Goal: Task Accomplishment & Management: Manage account settings

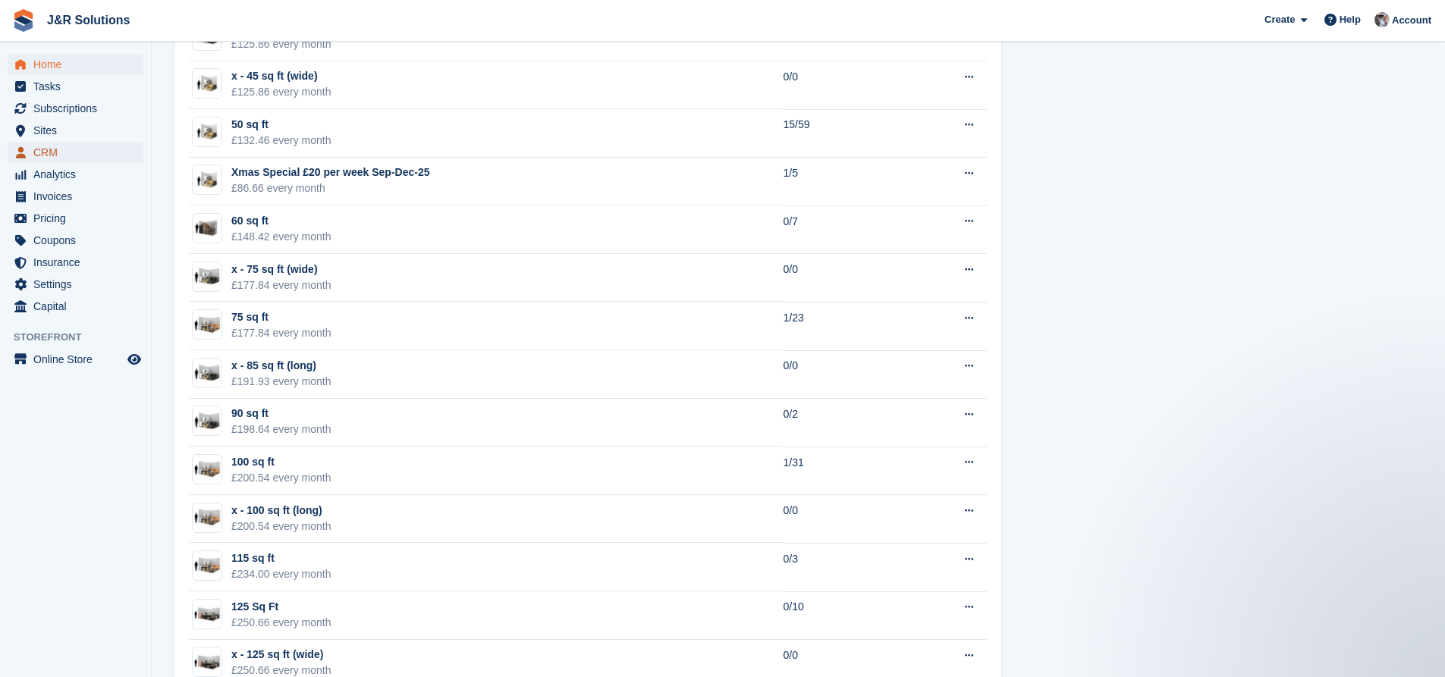
click at [134, 149] on link "CRM" at bounding box center [76, 152] width 136 height 21
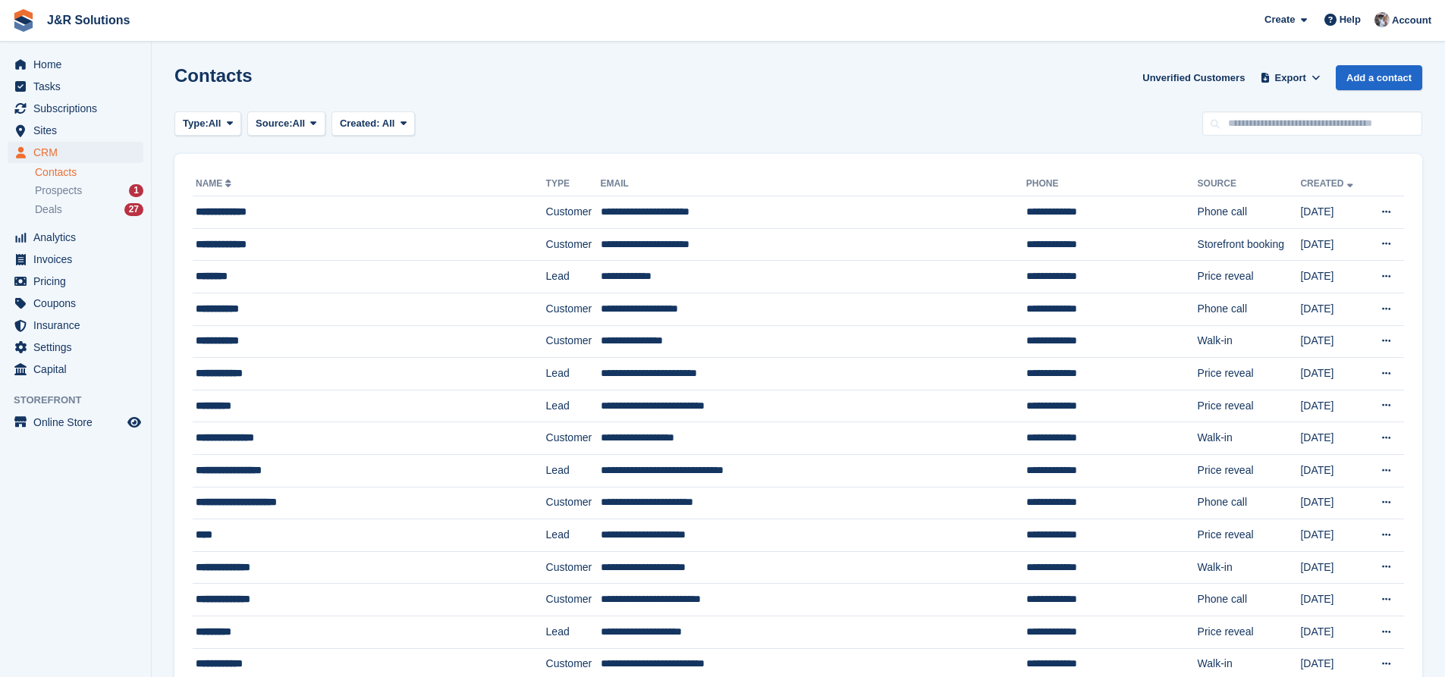
click at [520, 101] on div "Contacts Unverified Customers Export Export Contacts Export a CSV of all Contac…" at bounding box center [798, 86] width 1248 height 43
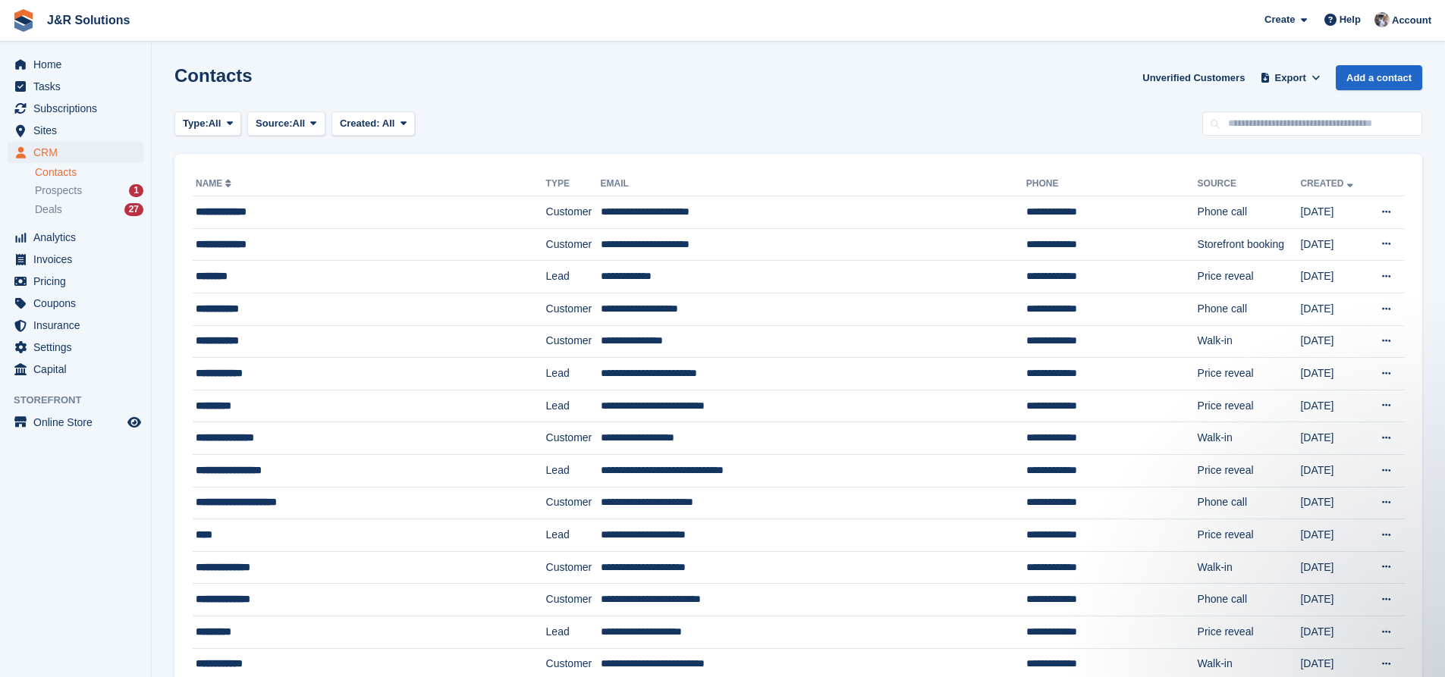
click at [1020, 115] on div "Type: All All Lead Customer Source: All All Storefront Backoffice Pre-Opening i…" at bounding box center [798, 124] width 1248 height 25
click at [1345, 130] on input "text" at bounding box center [1312, 124] width 220 height 25
type input "********"
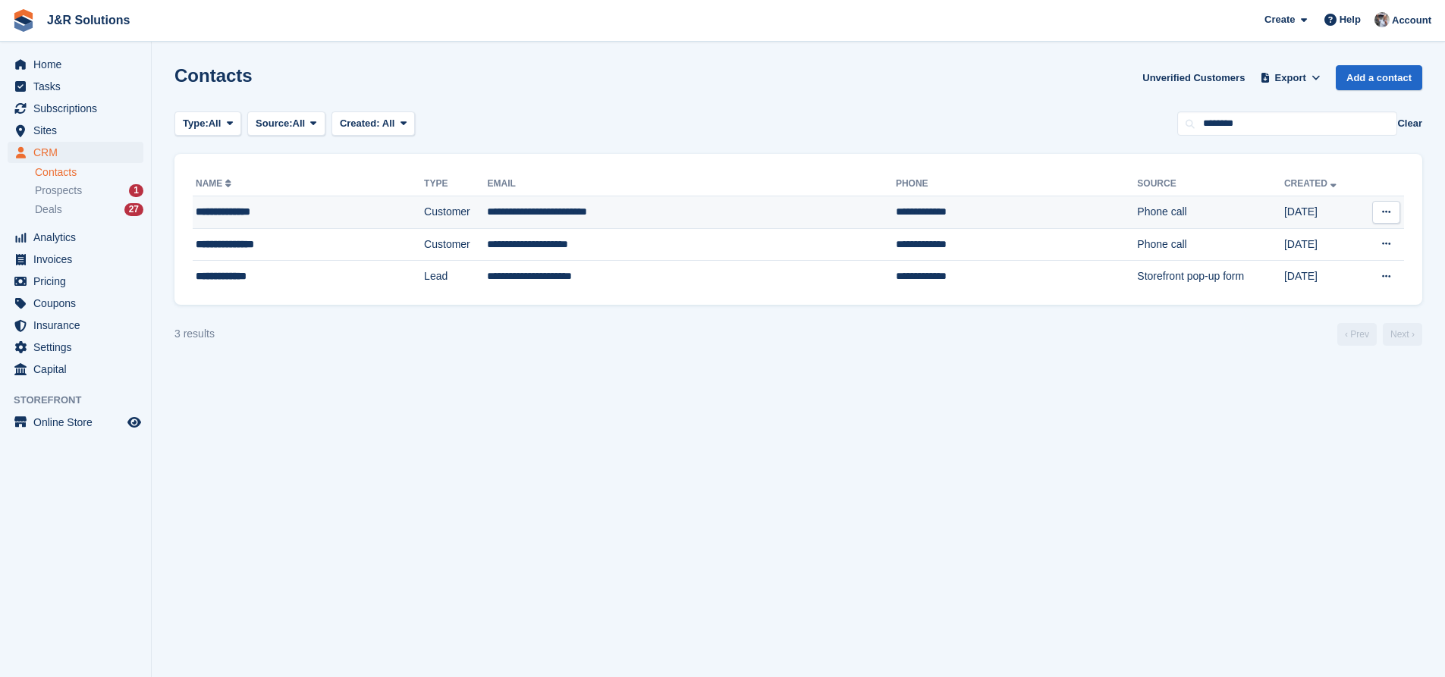
click at [610, 220] on td "**********" at bounding box center [691, 212] width 408 height 33
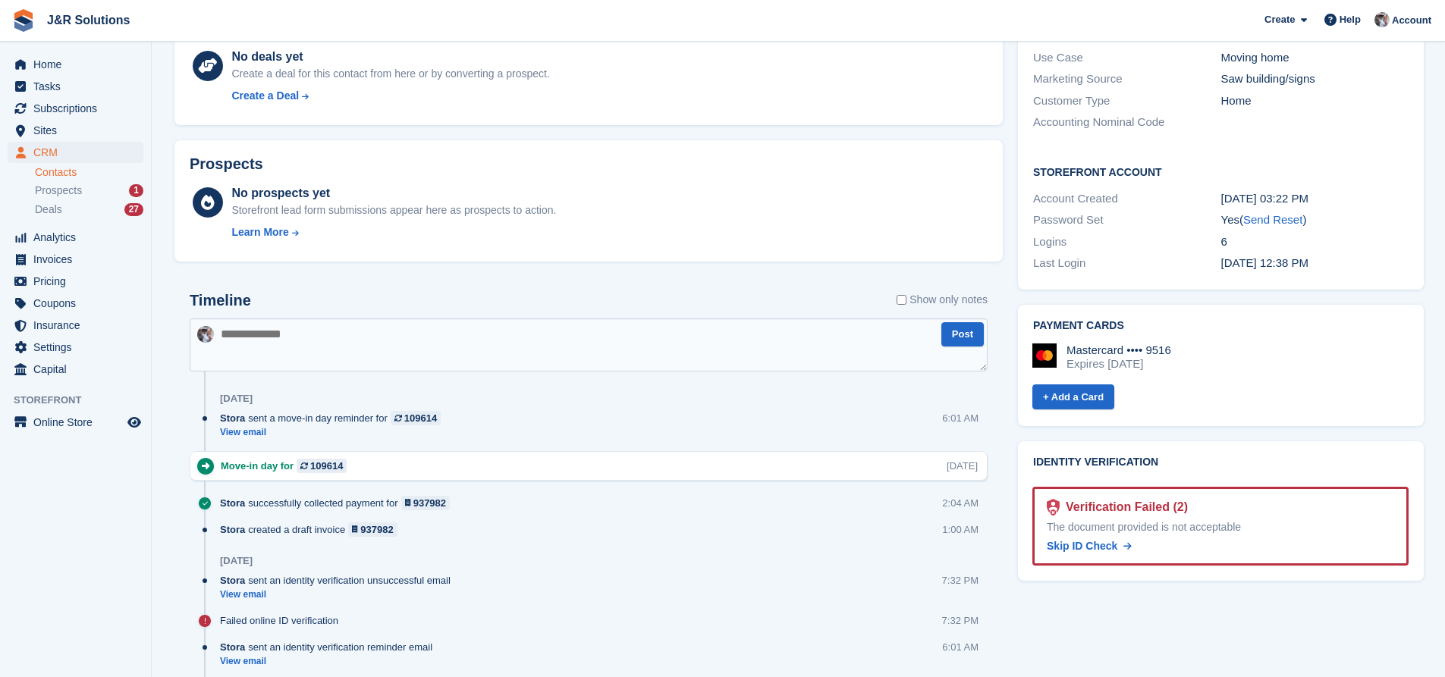
scroll to position [607, 0]
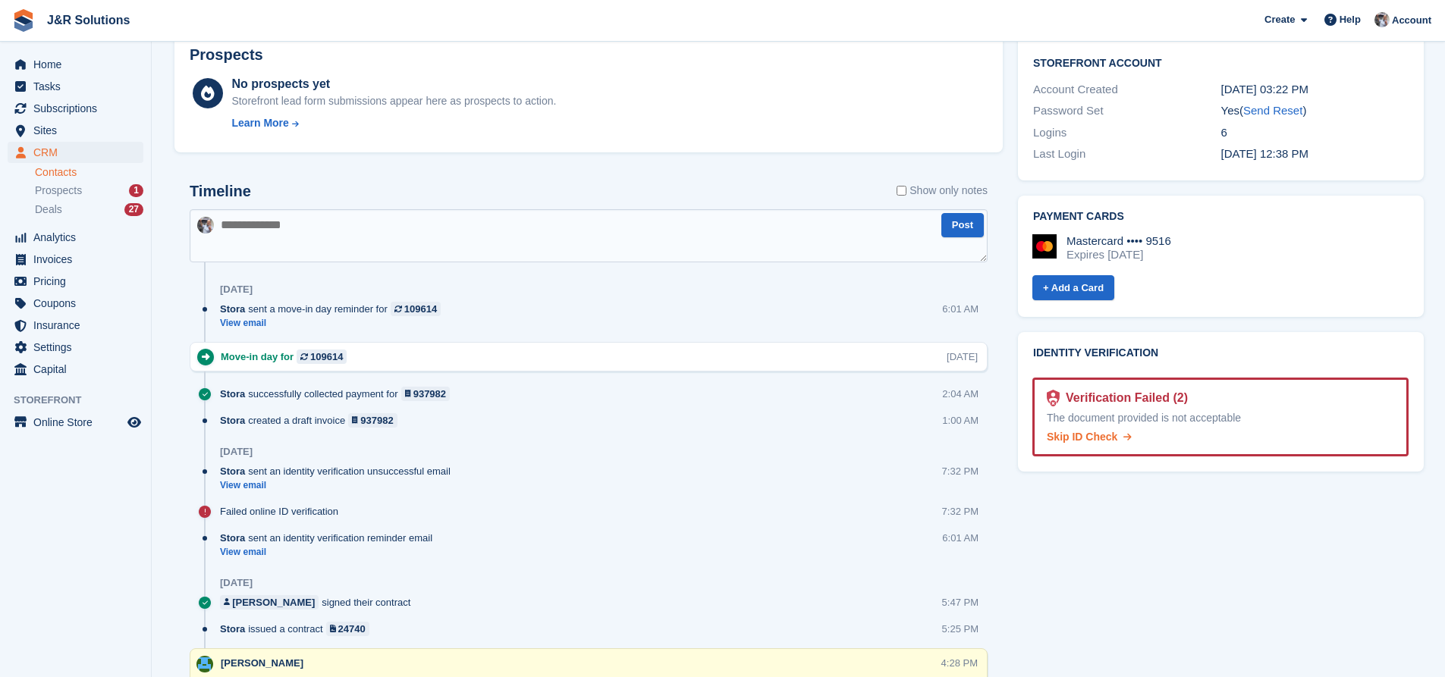
click at [1104, 431] on span "Skip ID Check" at bounding box center [1082, 437] width 71 height 12
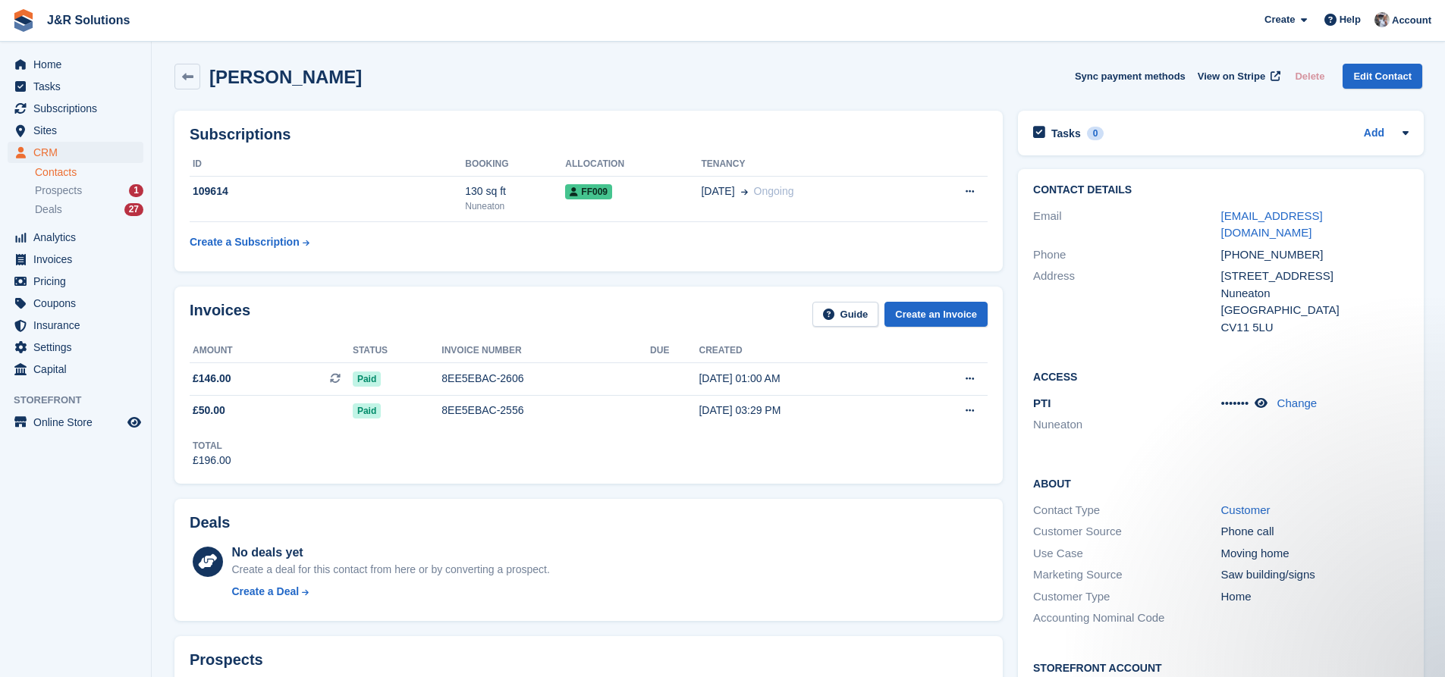
scroll to position [0, 0]
click at [1154, 397] on div "PTI [GEOGRAPHIC_DATA]" at bounding box center [1126, 418] width 187 height 42
drag, startPoint x: 1142, startPoint y: 405, endPoint x: 1124, endPoint y: 410, distance: 19.0
click at [1128, 418] on li "Nuneaton" at bounding box center [1126, 426] width 187 height 17
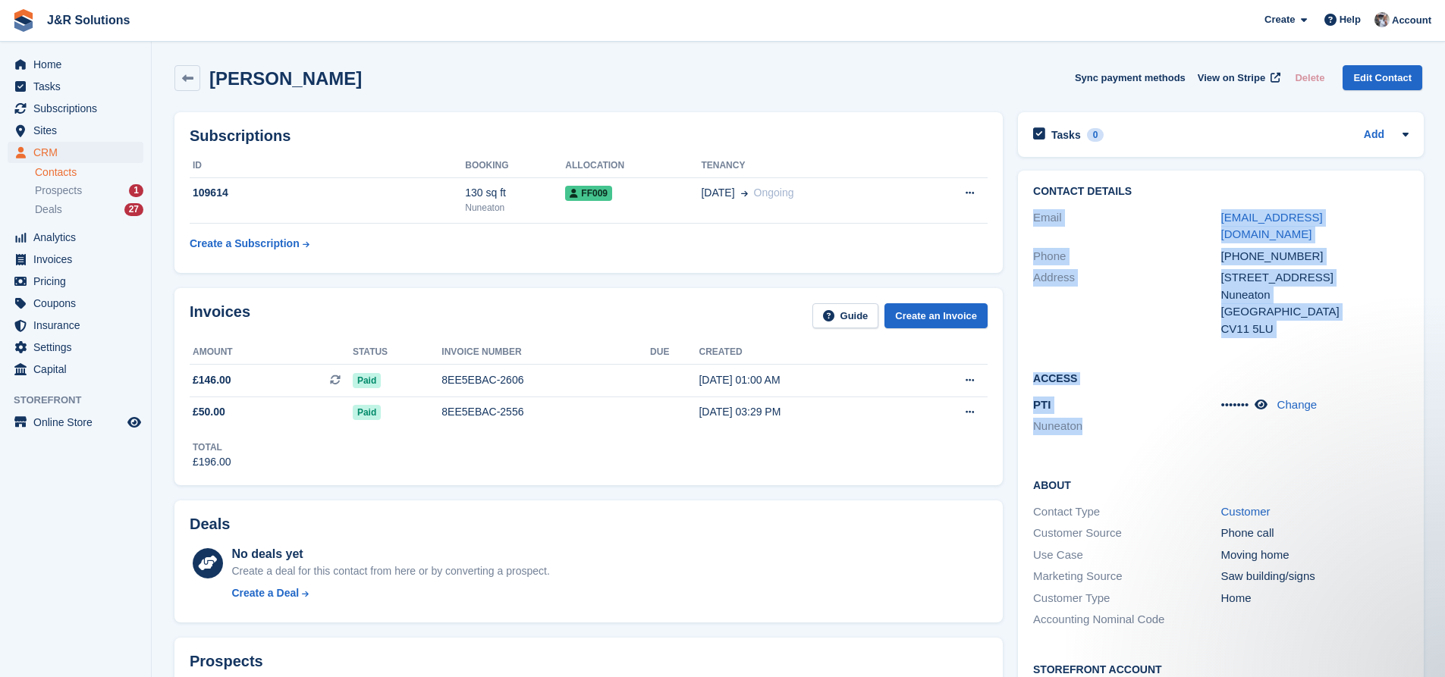
drag, startPoint x: 1109, startPoint y: 417, endPoint x: 1027, endPoint y: 217, distance: 216.4
click at [1027, 217] on div "Contact Details Email [EMAIL_ADDRESS][DOMAIN_NAME] Phone [PHONE_NUMBER] Address…" at bounding box center [1221, 479] width 406 height 617
click at [1027, 217] on div "Contact Details Email victorialetts1@outlook.com Phone +447470483667 Address 59…" at bounding box center [1221, 263] width 406 height 184
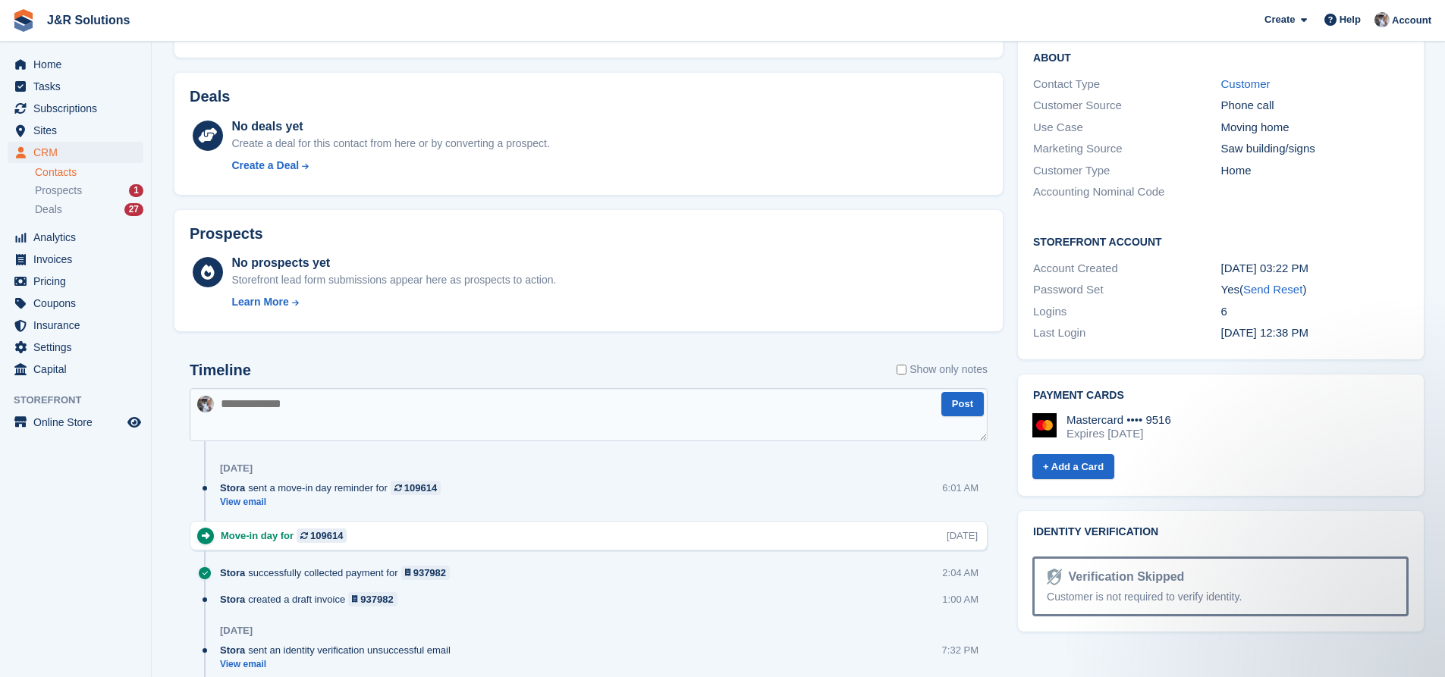
scroll to position [455, 0]
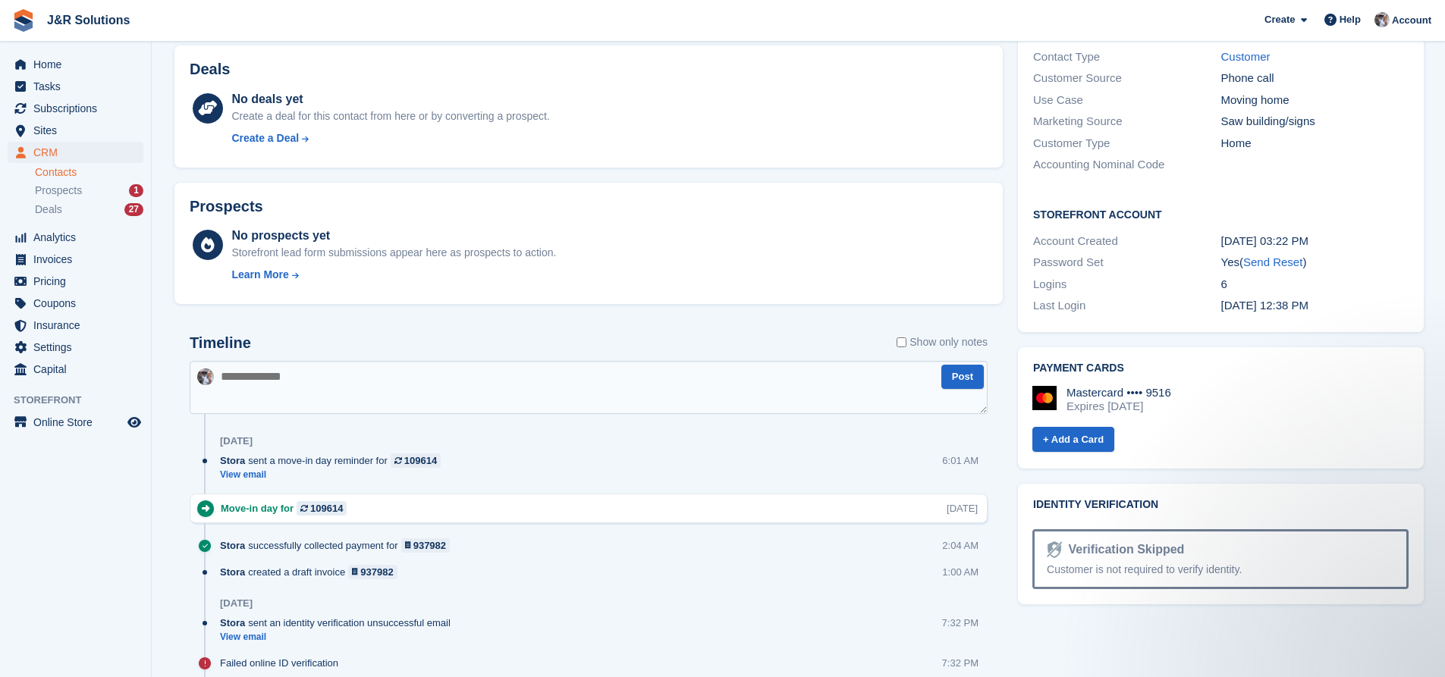
drag, startPoint x: 1032, startPoint y: 219, endPoint x: 1318, endPoint y: 634, distance: 503.9
click at [1318, 634] on div "Tasks 0 Add No tasks related to Victoria Letts Contact Details Email victoriale…" at bounding box center [1220, 417] width 421 height 1535
click at [1299, 612] on div "Tasks 0 Add No tasks related to Victoria Letts Contact Details Email victoriale…" at bounding box center [1220, 417] width 421 height 1535
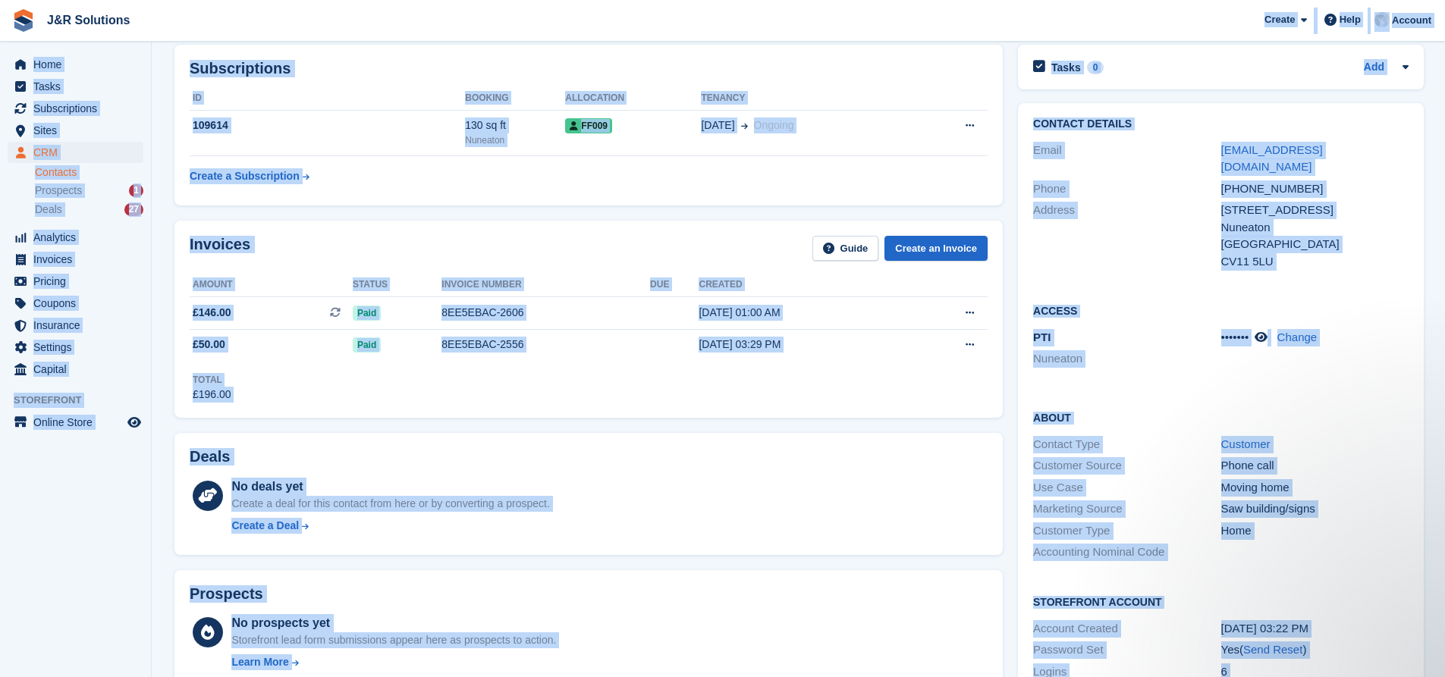
scroll to position [0, 0]
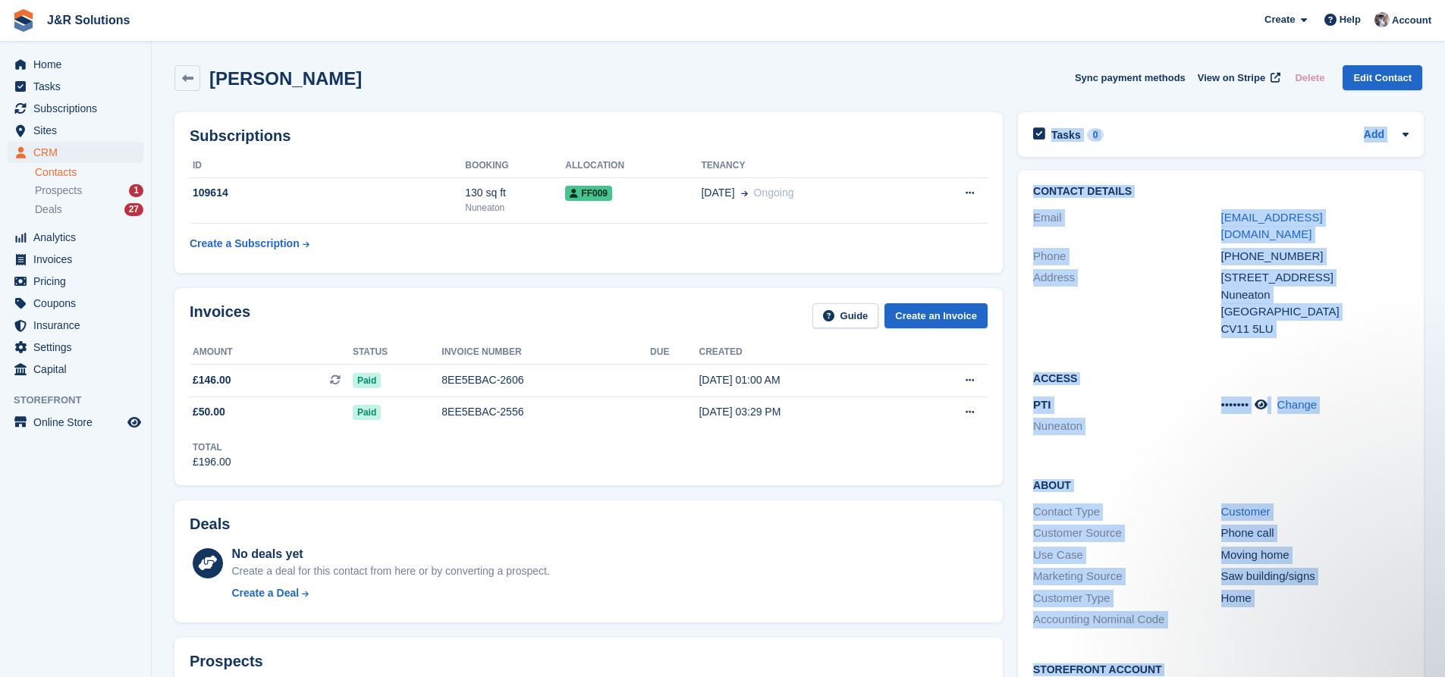
drag, startPoint x: 1279, startPoint y: 538, endPoint x: 1031, endPoint y: 133, distance: 475.0
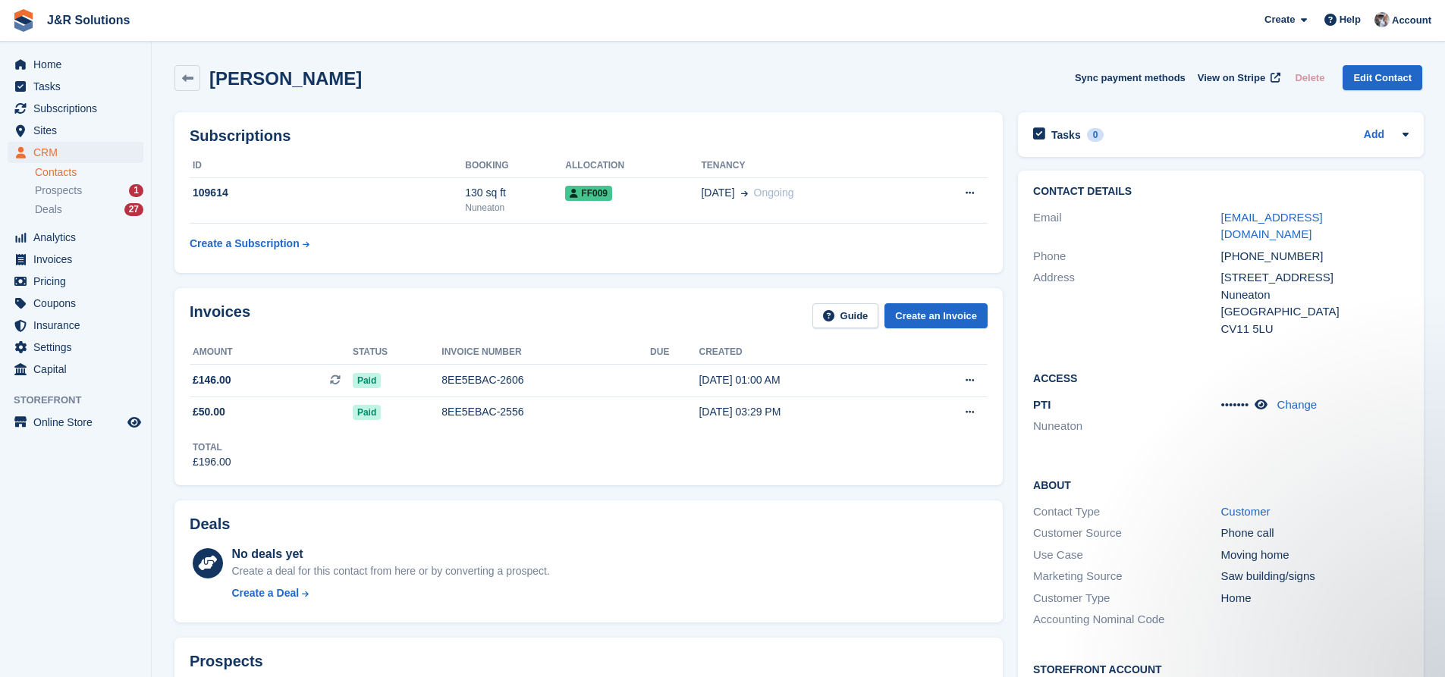
click at [967, 83] on div "Victoria Letts Sync payment methods View on Stripe Delete Edit Contact" at bounding box center [798, 78] width 1248 height 26
drag, startPoint x: 567, startPoint y: 83, endPoint x: 207, endPoint y: 66, distance: 359.9
click at [207, 66] on div "Victoria Letts Sync payment methods View on Stripe Delete Edit Contact" at bounding box center [798, 78] width 1248 height 26
click at [207, 67] on div "[PERSON_NAME]" at bounding box center [267, 78] width 187 height 26
click at [218, 74] on h2 "[PERSON_NAME]" at bounding box center [285, 78] width 152 height 20
